Goal: Information Seeking & Learning: Learn about a topic

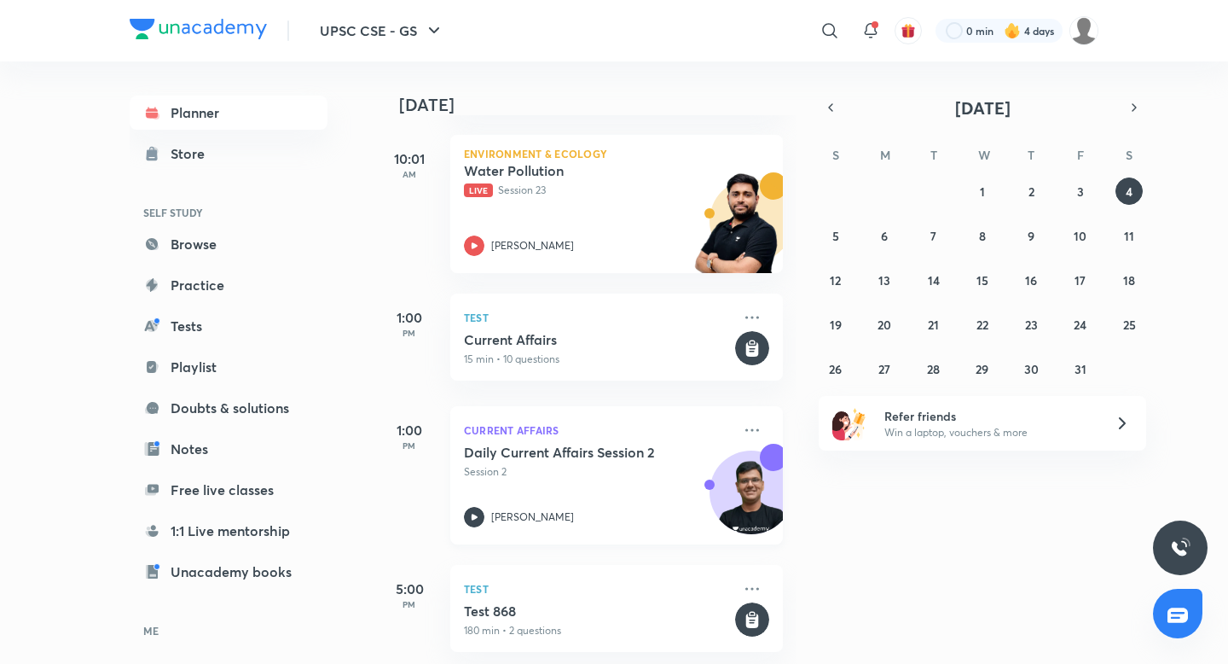
scroll to position [403, 0]
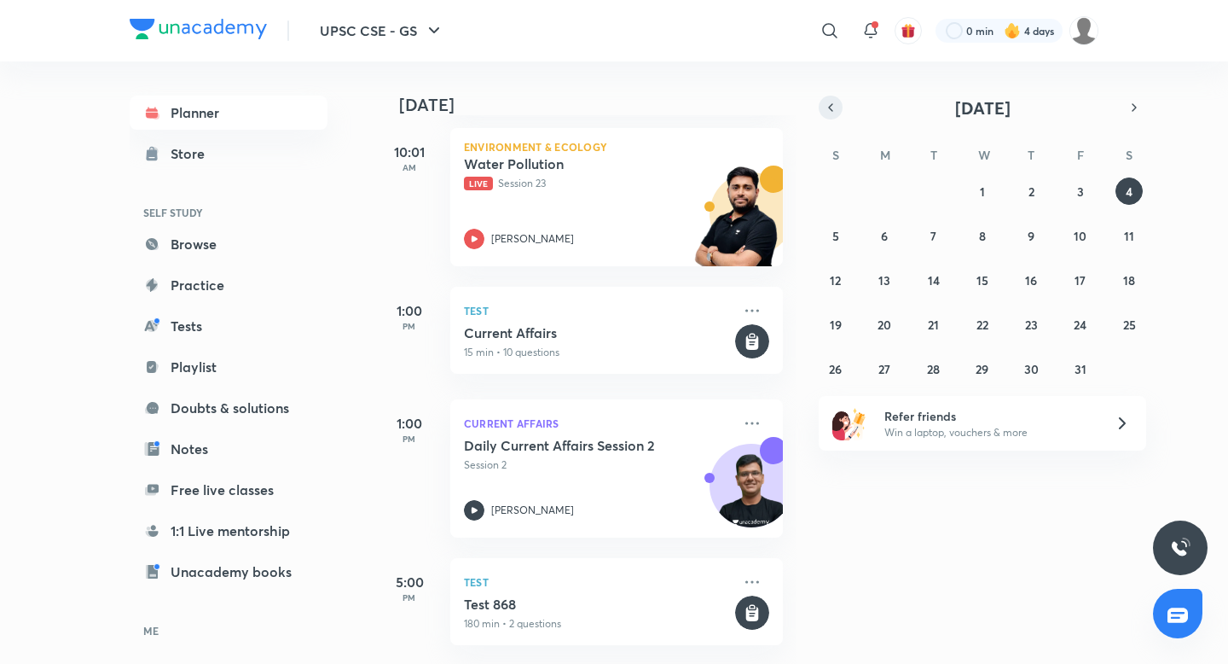
click at [831, 108] on icon "button" at bounding box center [831, 107] width 14 height 15
click at [1030, 278] on abbr "18" at bounding box center [1031, 280] width 12 height 16
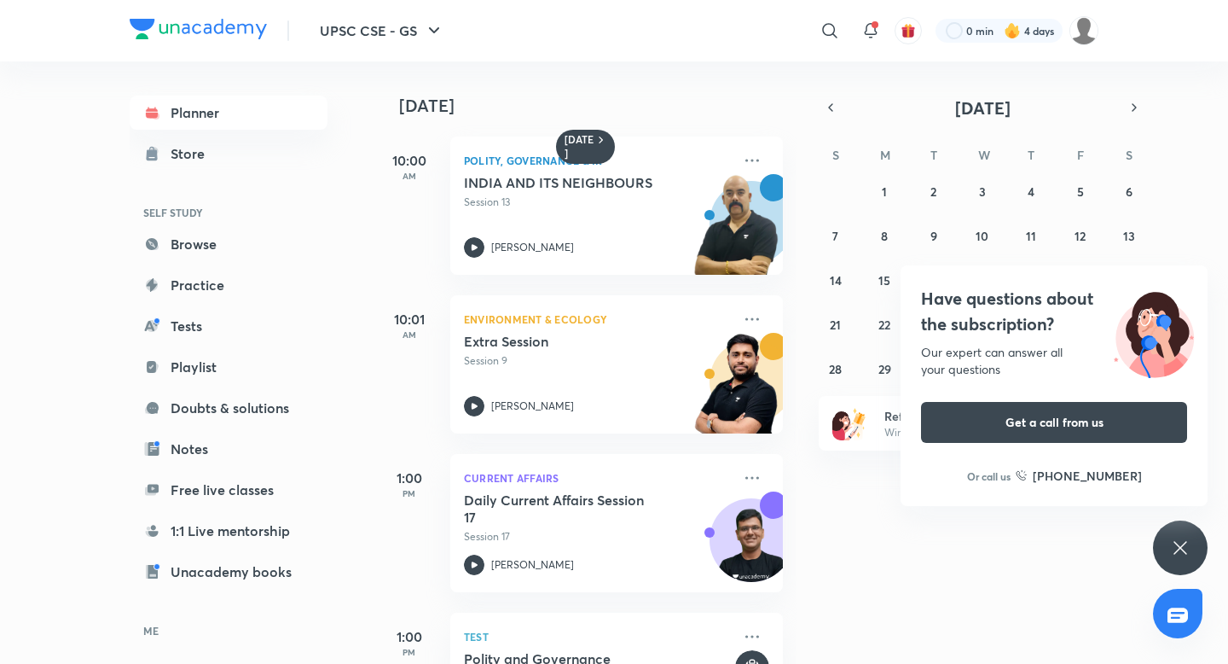
click at [1175, 536] on div "Have questions about the subscription? Our expert can answer all your questions…" at bounding box center [1180, 547] width 55 height 55
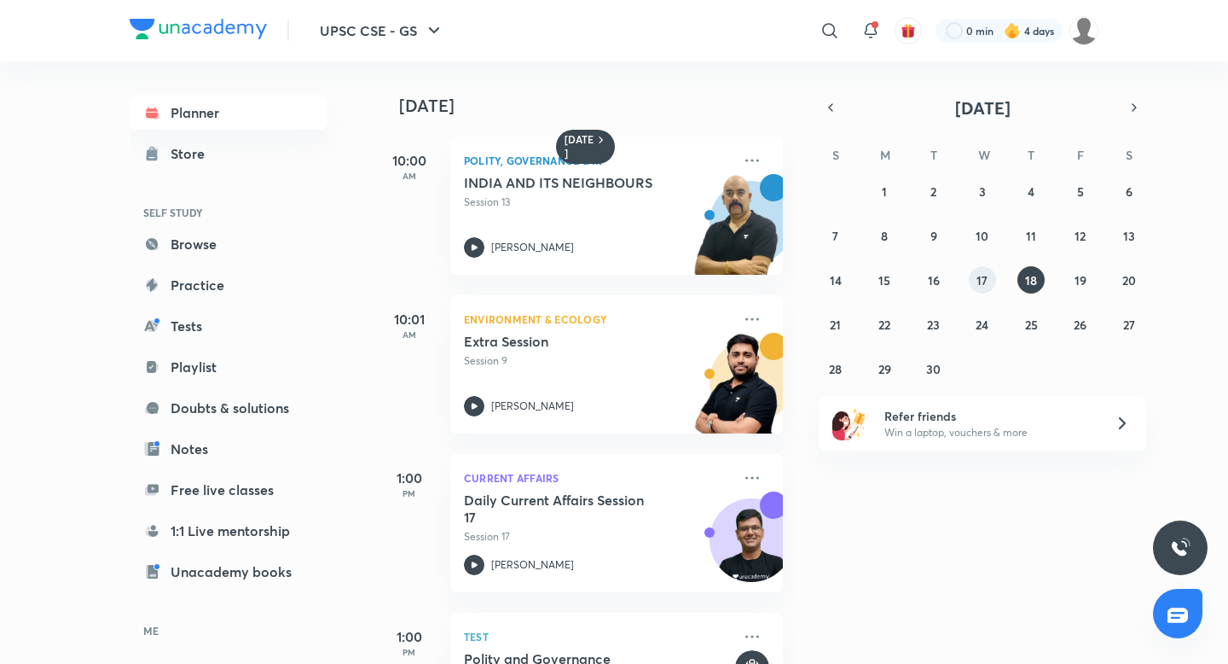
click at [980, 280] on abbr "17" at bounding box center [982, 280] width 11 height 16
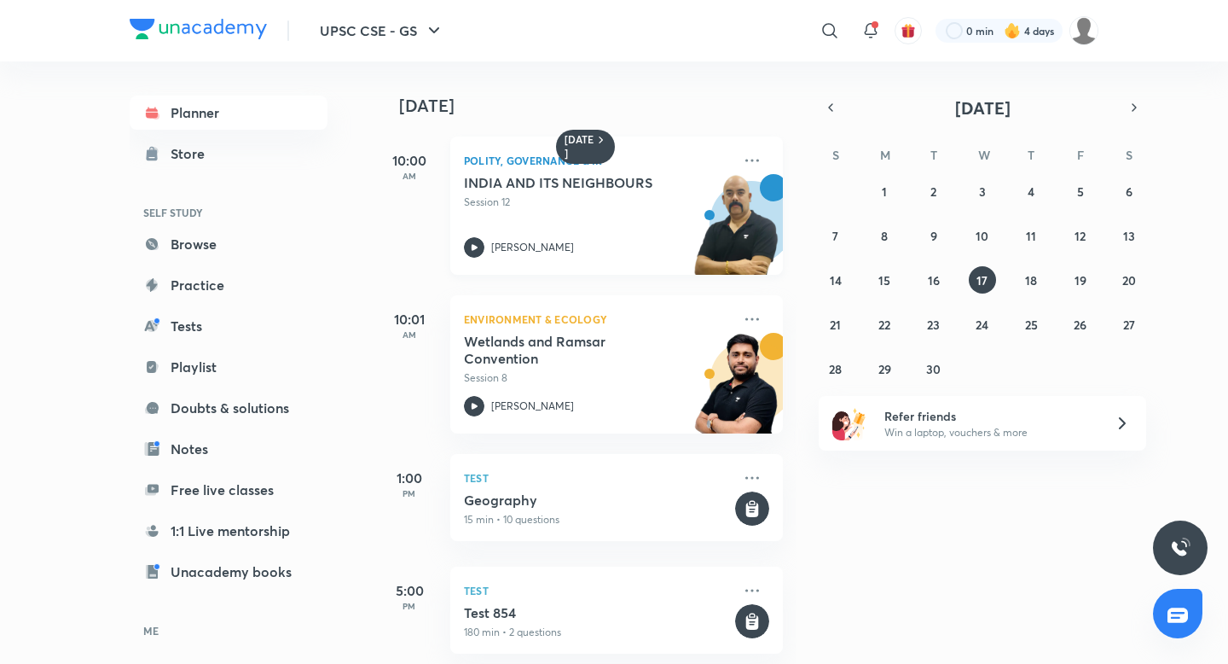
click at [533, 183] on h5 "INDIA AND ITS NEIGHBOURS" at bounding box center [570, 182] width 212 height 17
